Goal: Check status: Check status

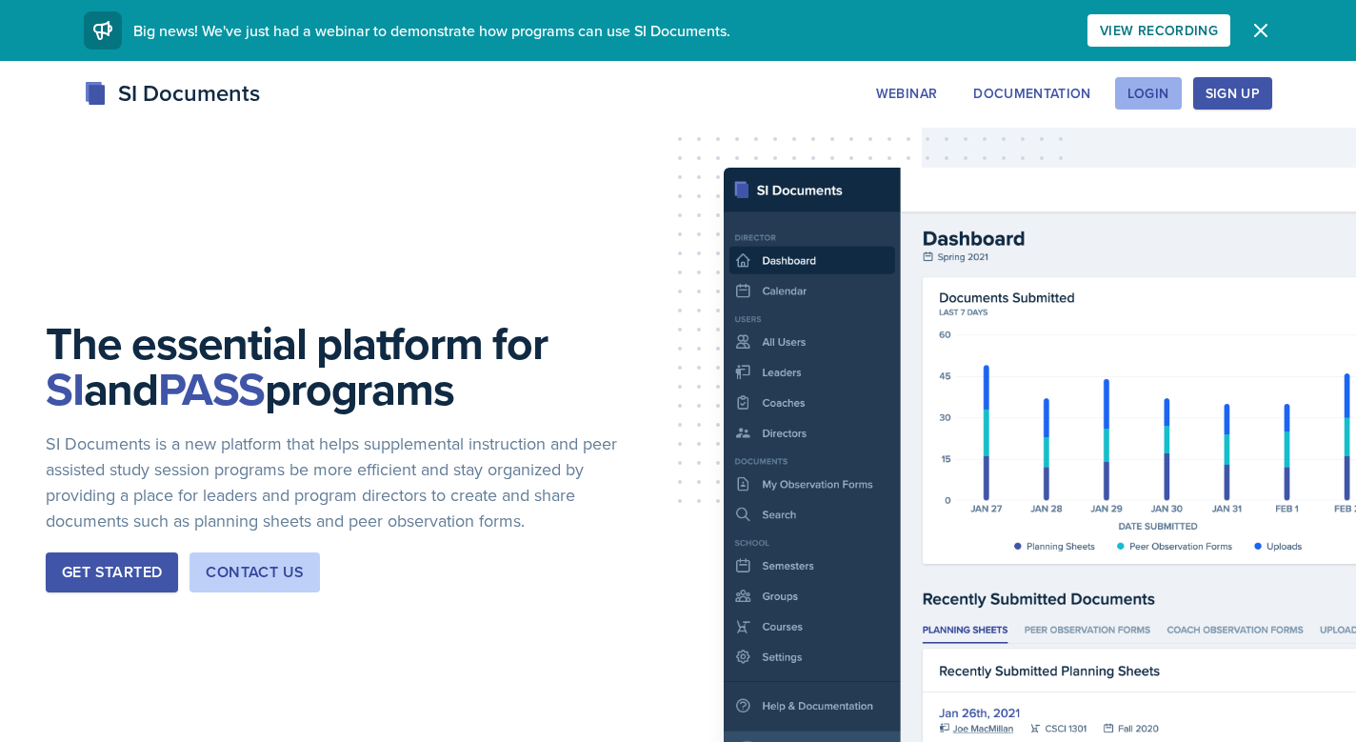
click at [1167, 108] on button "Login" at bounding box center [1148, 93] width 67 height 32
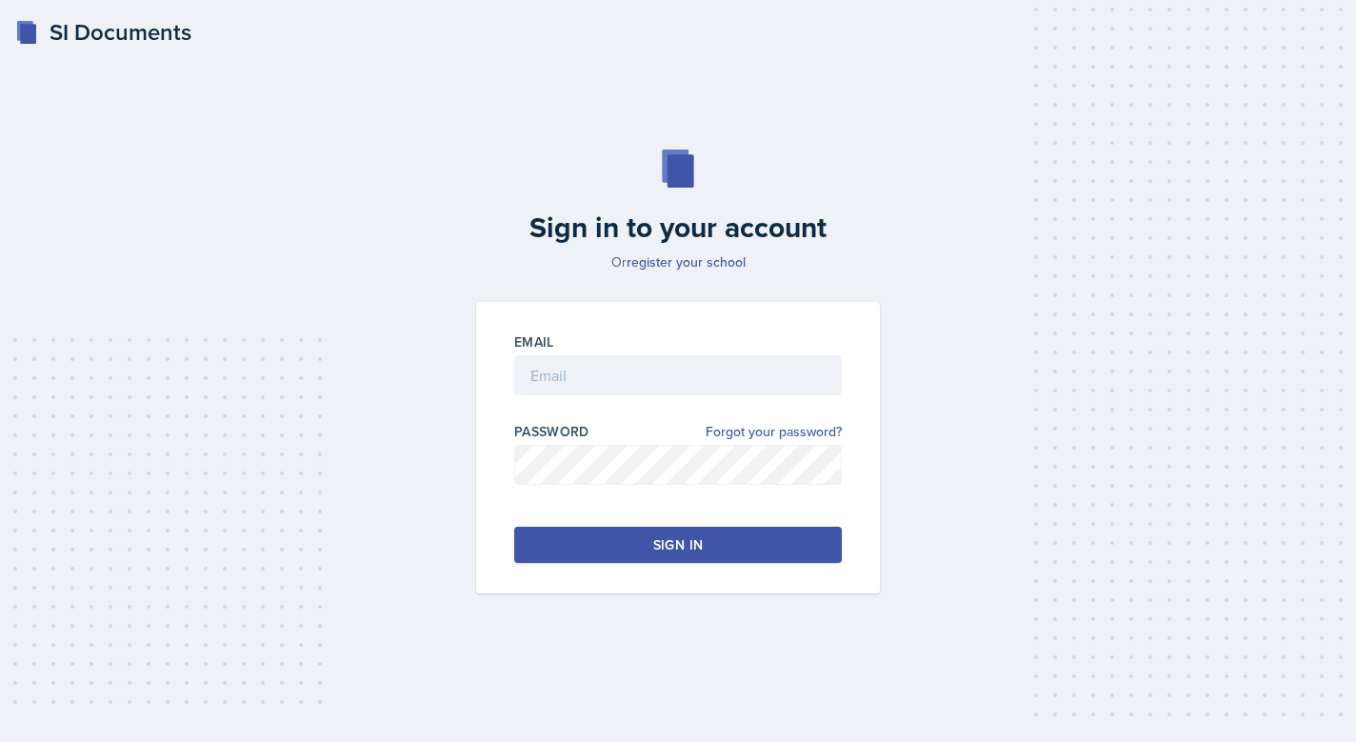
click at [633, 329] on div "Email Password Forgot your password? Sign in" at bounding box center [678, 447] width 404 height 291
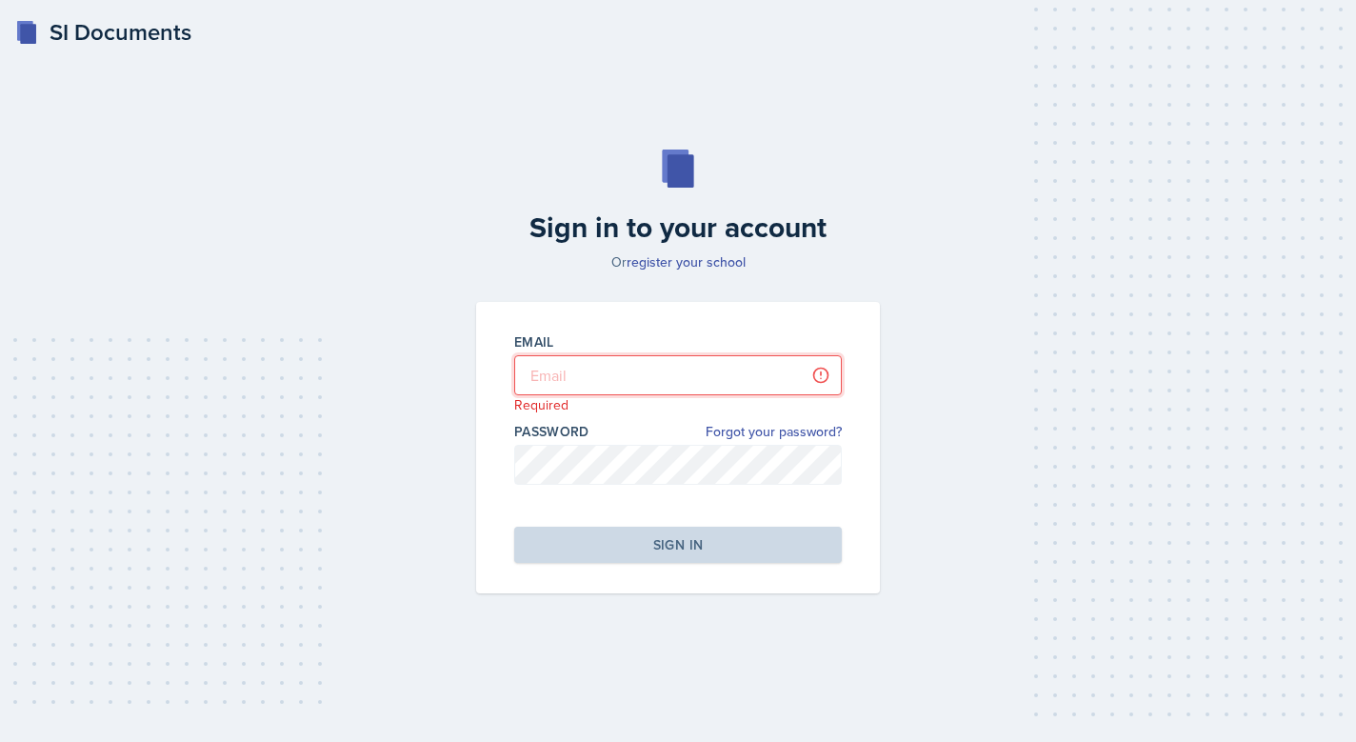
click at [633, 388] on input "email" at bounding box center [678, 375] width 328 height 40
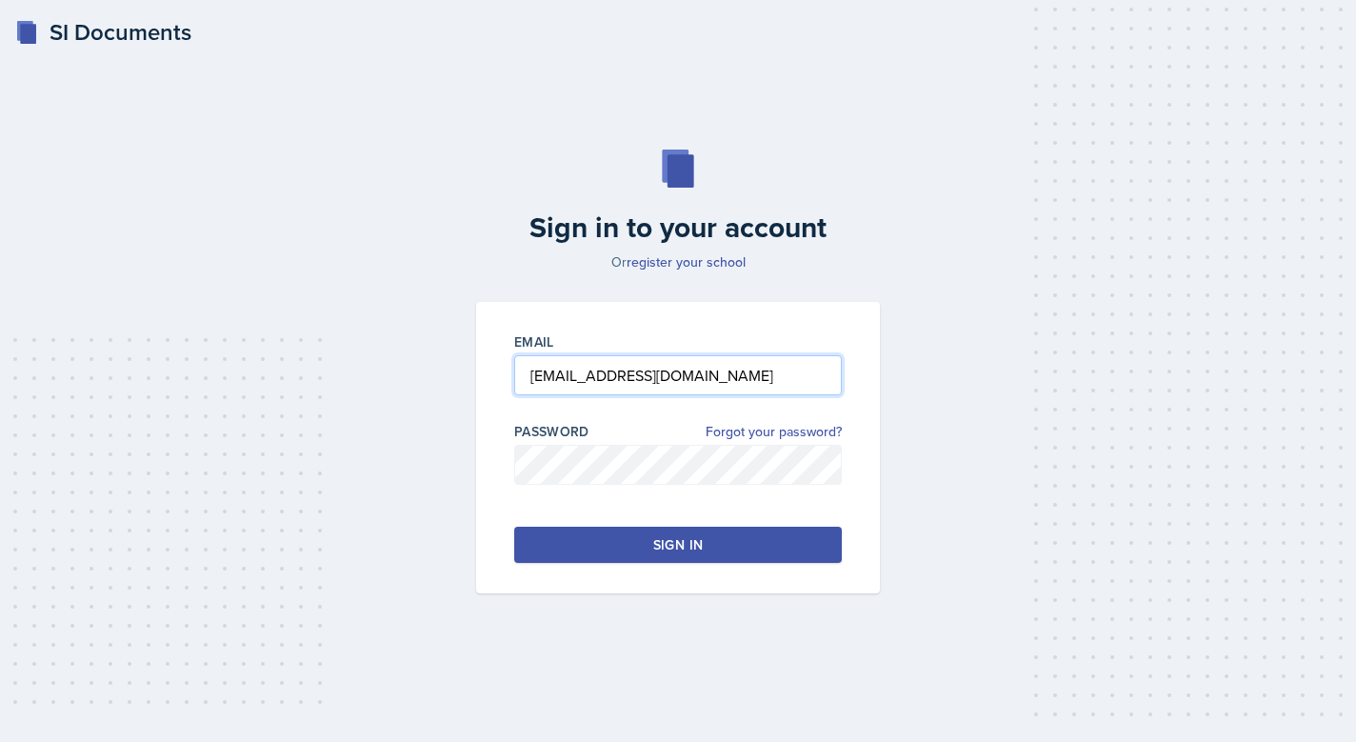
type input "[EMAIL_ADDRESS][DOMAIN_NAME]"
click at [612, 393] on input "[EMAIL_ADDRESS][DOMAIN_NAME]" at bounding box center [678, 375] width 328 height 40
click at [713, 548] on button "Sign in" at bounding box center [678, 545] width 328 height 36
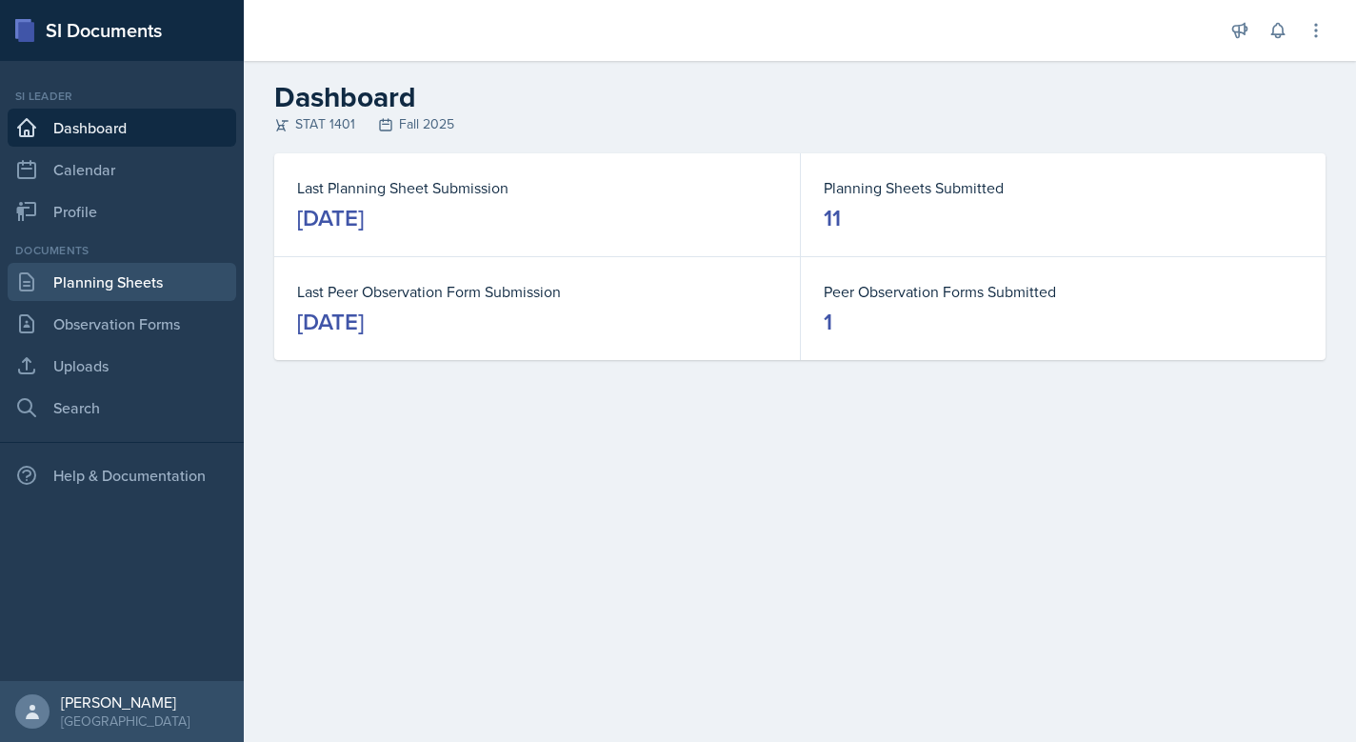
click at [154, 293] on link "Planning Sheets" at bounding box center [122, 282] width 229 height 38
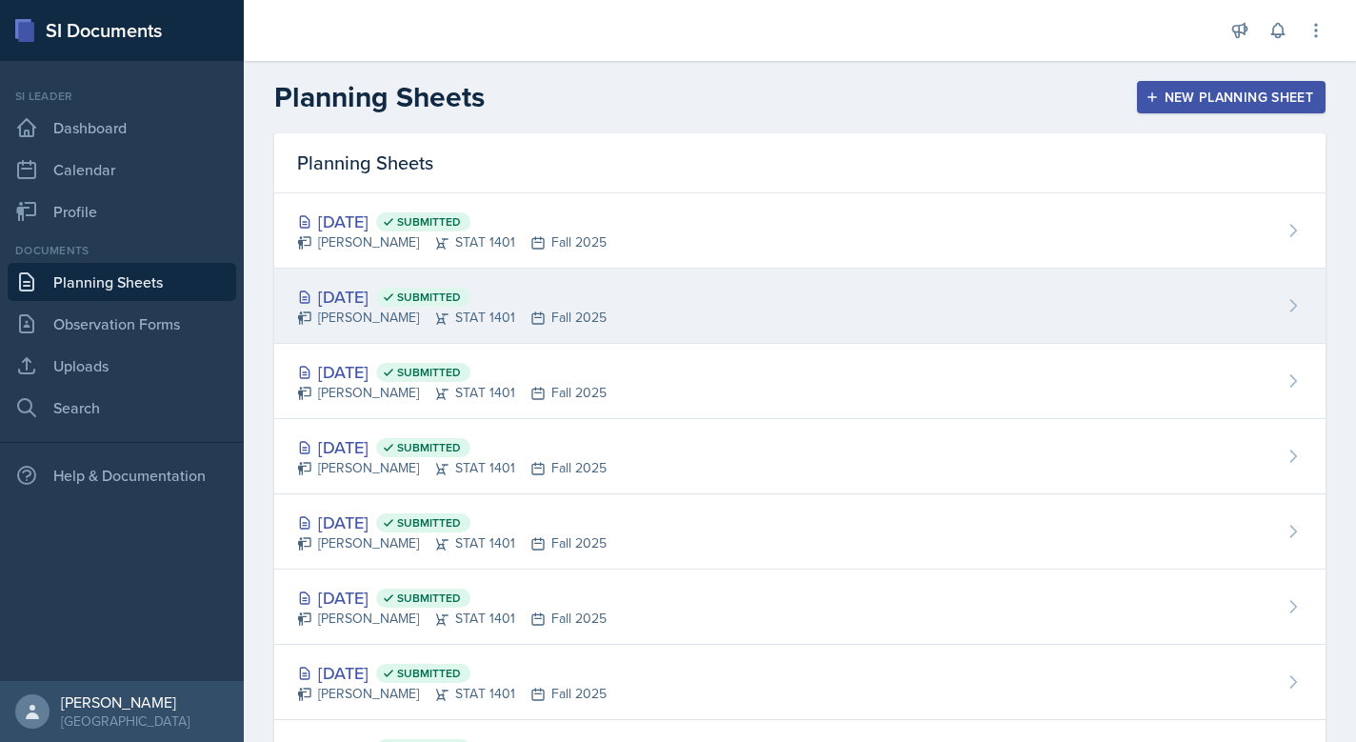
click at [440, 308] on div "[DATE] Submitted" at bounding box center [451, 297] width 309 height 26
